Goal: Transaction & Acquisition: Purchase product/service

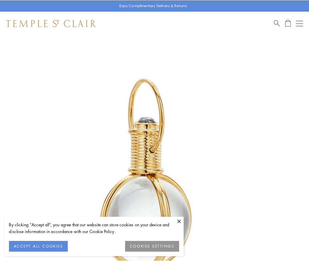
scroll to position [153, 0]
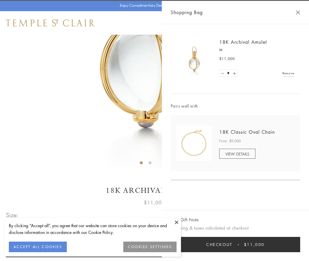
click at [235, 245] on button "Checkout $11,000" at bounding box center [234, 244] width 129 height 15
